Goal: Information Seeking & Learning: Learn about a topic

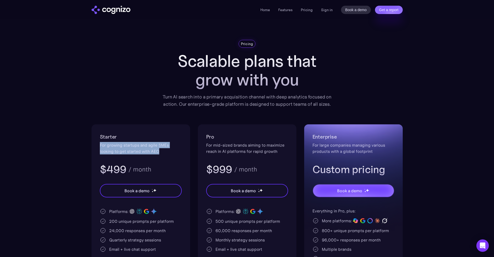
drag, startPoint x: 147, startPoint y: 153, endPoint x: 100, endPoint y: 147, distance: 48.1
click at [100, 147] on div "For growing startups and agile SMEs looking to get started with AEO" at bounding box center [141, 148] width 82 height 12
copy div "For growing startups and agile SMEs looking to get started with AEO"
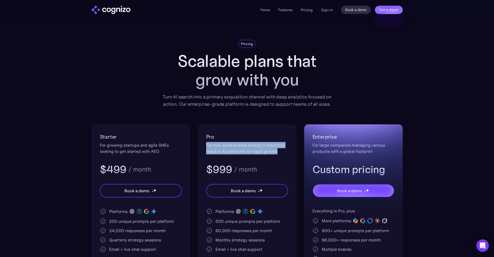
drag, startPoint x: 270, startPoint y: 153, endPoint x: 206, endPoint y: 146, distance: 64.6
click at [206, 146] on div "For mid-sized brands aiming to maximize reach in AI platforms for rapid growth" at bounding box center [247, 148] width 82 height 12
copy div "For mid-sized brands aiming to maximize reach in AI platforms for rapid growth"
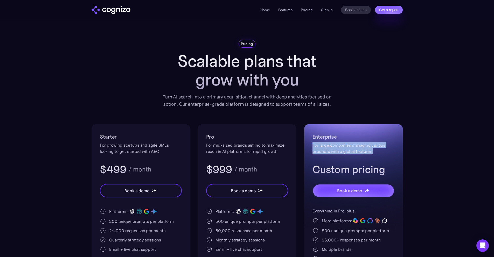
drag, startPoint x: 367, startPoint y: 153, endPoint x: 312, endPoint y: 145, distance: 56.0
click at [312, 145] on div "Enterprise For large companies managing various products with a global footprin…" at bounding box center [353, 219] width 98 height 190
copy div "For large companies managing various products with a global footprint"
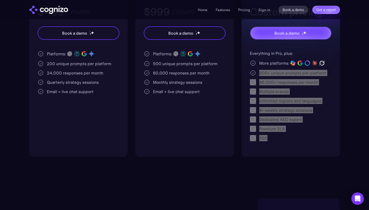
scroll to position [157, 0]
